Goal: Transaction & Acquisition: Purchase product/service

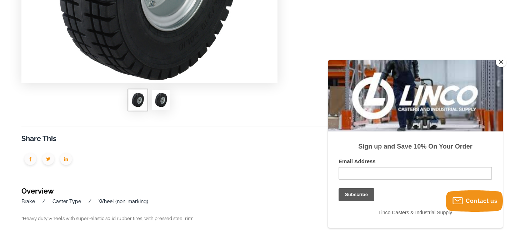
scroll to position [250, 0]
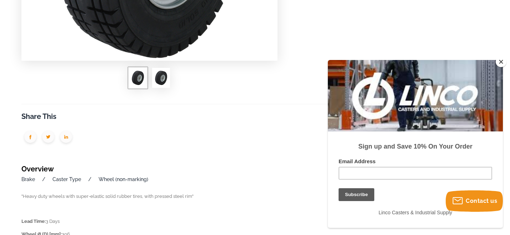
click at [503, 61] on button "Close" at bounding box center [501, 61] width 11 height 11
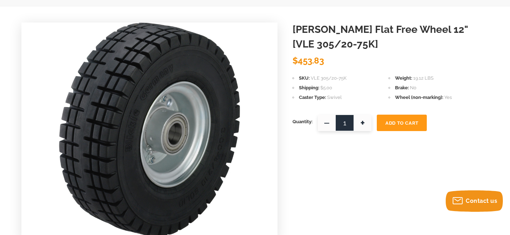
scroll to position [36, 0]
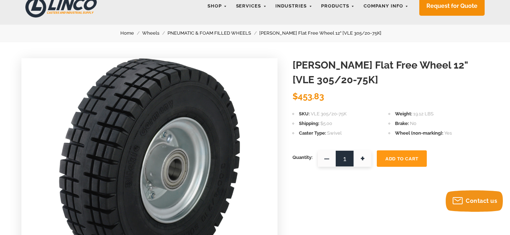
click at [364, 157] on span "+" at bounding box center [363, 158] width 18 height 16
type input "4"
click at [409, 158] on span "Add To Cart" at bounding box center [402, 158] width 33 height 5
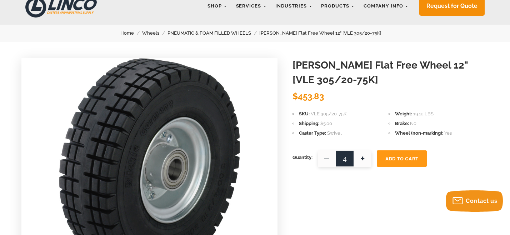
scroll to position [0, 0]
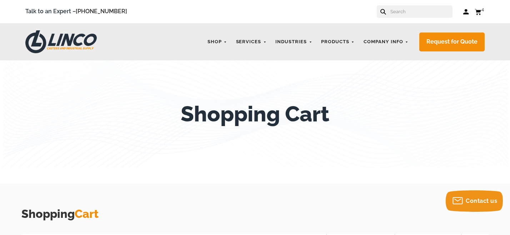
click at [480, 13] on icon at bounding box center [478, 12] width 6 height 6
